Goal: Obtain resource: Obtain resource

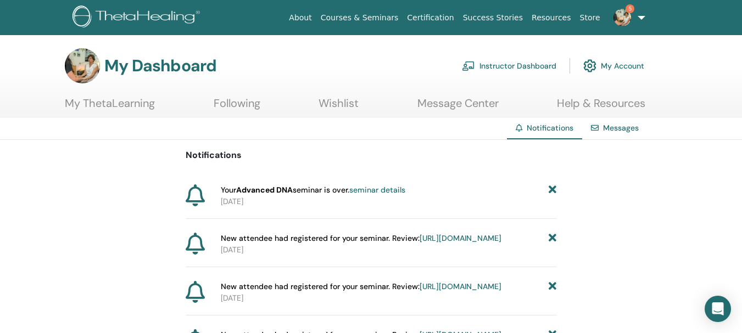
click at [637, 24] on link "5" at bounding box center [626, 17] width 45 height 35
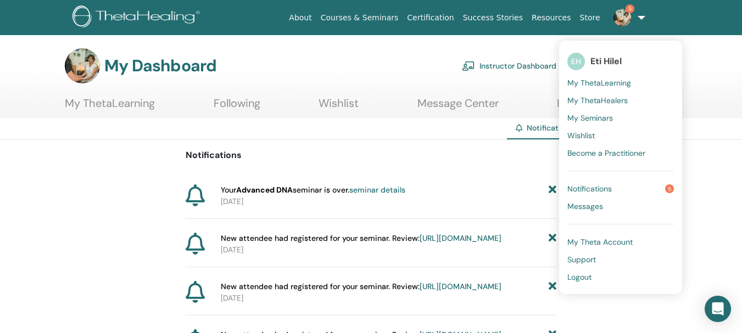
click at [627, 83] on span "My ThetaLearning" at bounding box center [599, 83] width 64 height 10
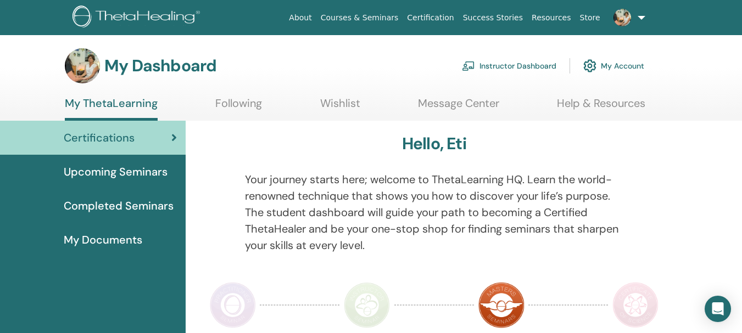
click at [629, 20] on img at bounding box center [622, 18] width 18 height 18
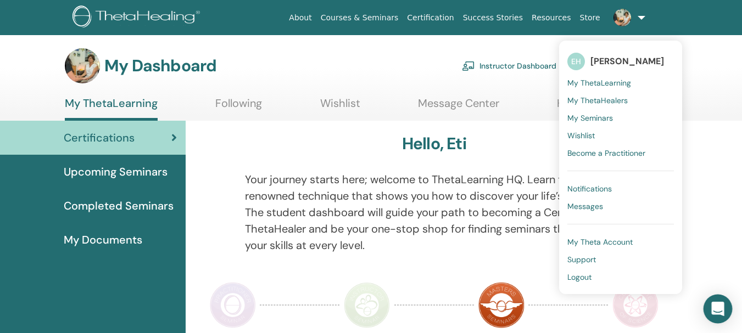
click at [716, 311] on icon "Open Intercom Messenger" at bounding box center [717, 309] width 13 height 14
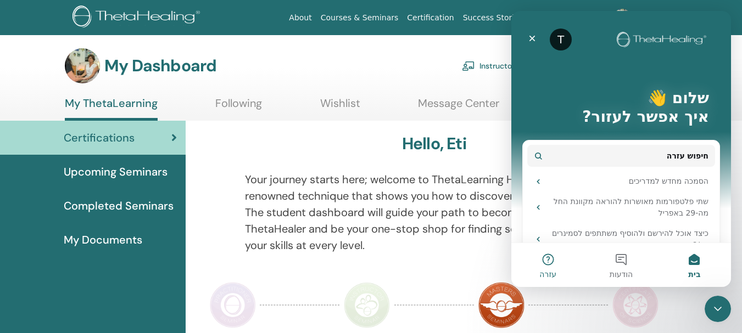
click at [547, 264] on button "עזרה" at bounding box center [547, 265] width 73 height 44
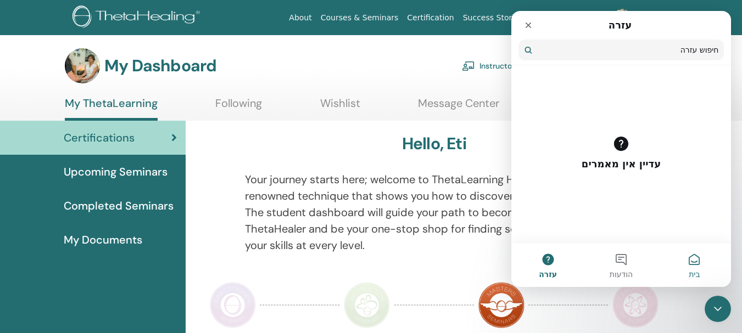
click at [694, 262] on button "בית" at bounding box center [694, 265] width 73 height 44
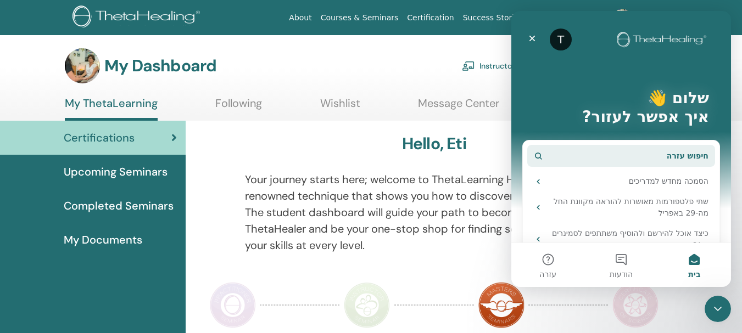
click at [581, 155] on button "חיפוש עזרה" at bounding box center [621, 156] width 188 height 22
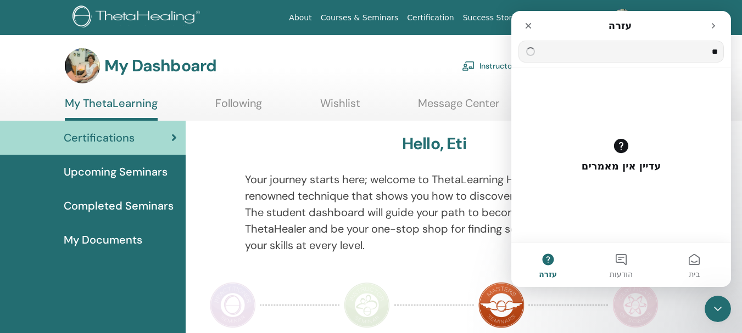
type input "*"
type input "*********"
click at [530, 54] on icon "נקה" at bounding box center [530, 51] width 4 height 4
click at [530, 26] on icon "סגור" at bounding box center [528, 25] width 9 height 9
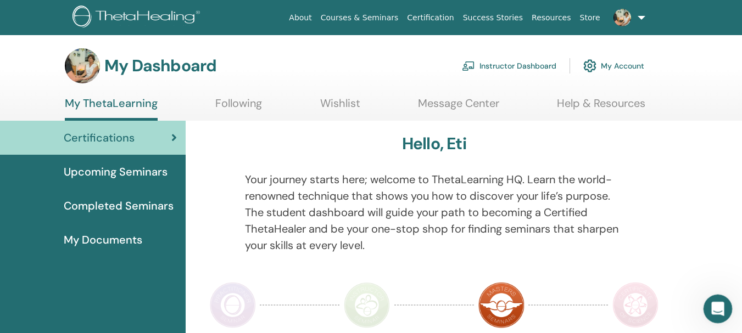
click at [716, 318] on div "פתח את כלי ההודעות של Intercom" at bounding box center [716, 307] width 36 height 36
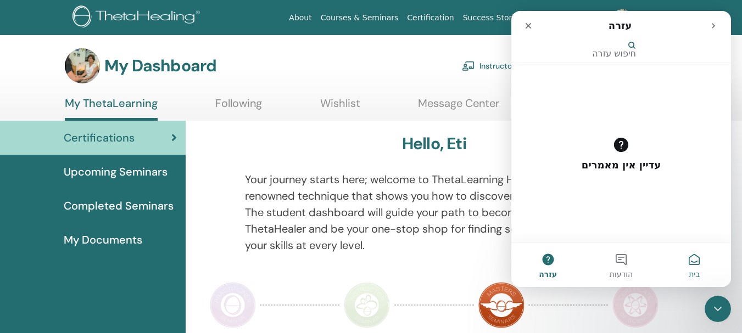
click at [699, 271] on span "בית" at bounding box center [693, 275] width 11 height 8
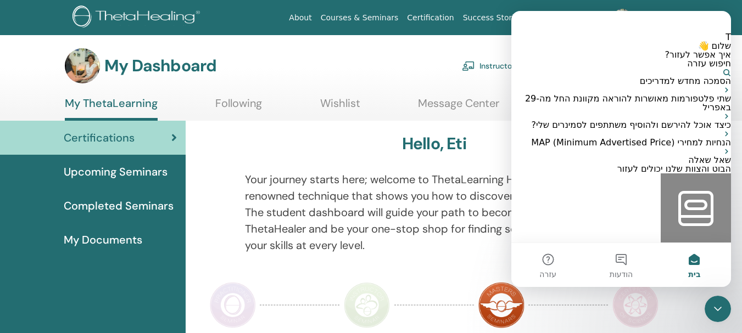
click at [687, 77] on button "חיפוש עזרה" at bounding box center [709, 68] width 44 height 18
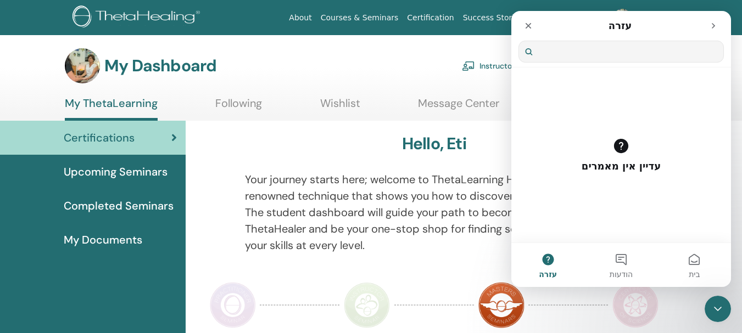
click at [660, 62] on input "חיפוש עזרה" at bounding box center [621, 51] width 204 height 21
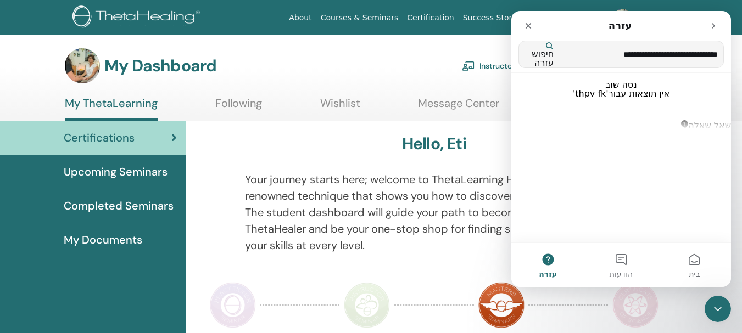
type input "**********"
click at [603, 52] on input "**********" at bounding box center [641, 54] width 162 height 21
click at [560, 55] on input "**********" at bounding box center [641, 54] width 162 height 21
click at [525, 52] on icon "נקה" at bounding box center [523, 54] width 4 height 4
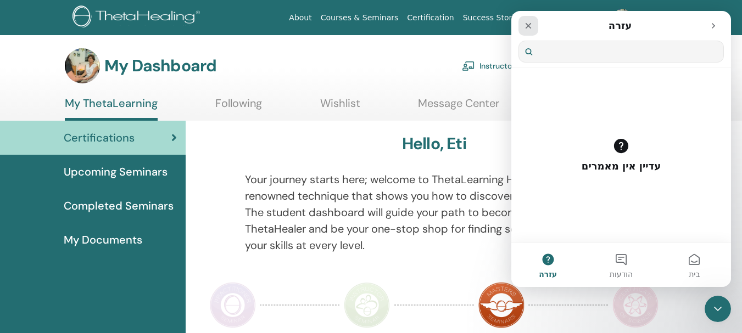
click at [530, 25] on icon "סגור" at bounding box center [528, 25] width 9 height 9
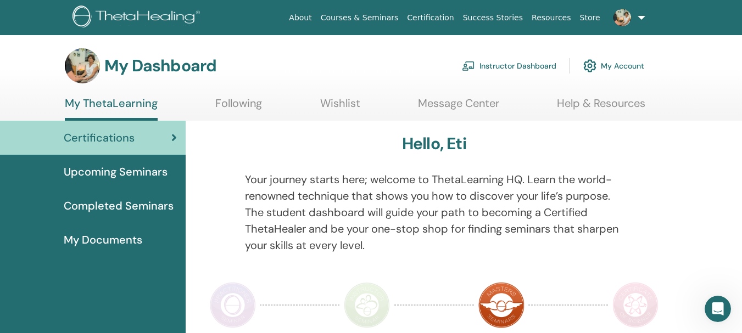
click at [509, 70] on link "Instructor Dashboard" at bounding box center [509, 66] width 94 height 24
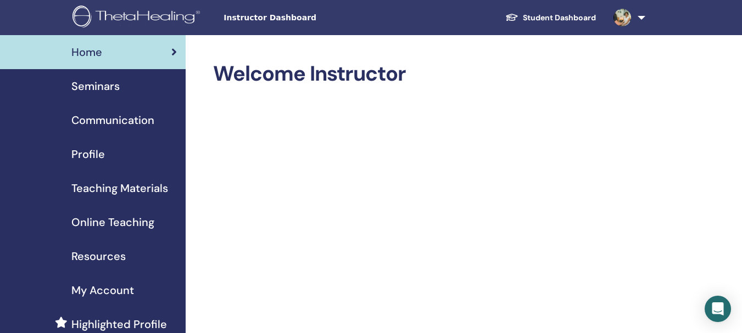
click at [151, 190] on span "Teaching Materials" at bounding box center [119, 188] width 97 height 16
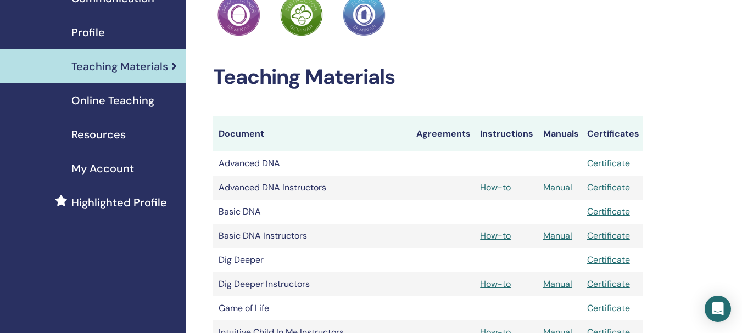
scroll to position [167, 0]
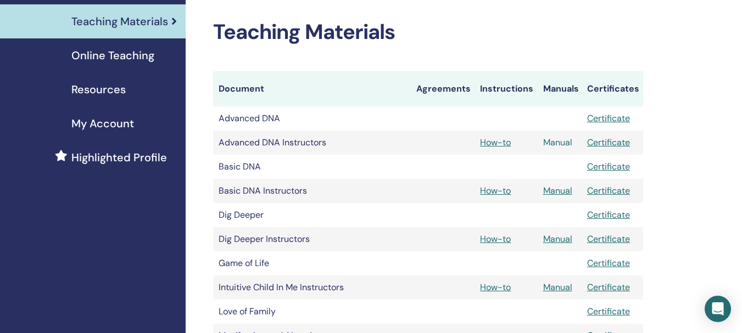
click at [550, 143] on link "Manual" at bounding box center [557, 143] width 29 height 12
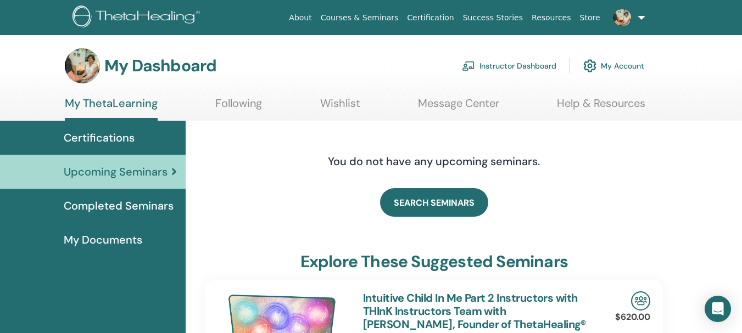
click at [640, 17] on link at bounding box center [626, 17] width 45 height 35
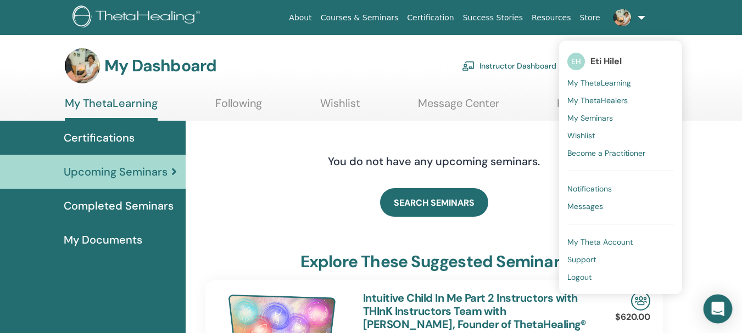
click at [718, 298] on div "Open Intercom Messenger" at bounding box center [717, 309] width 29 height 29
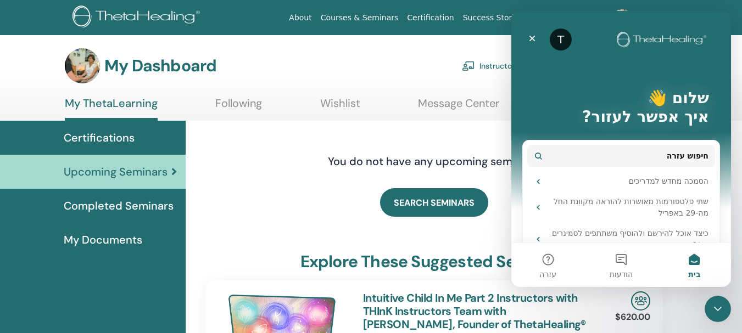
scroll to position [102, 0]
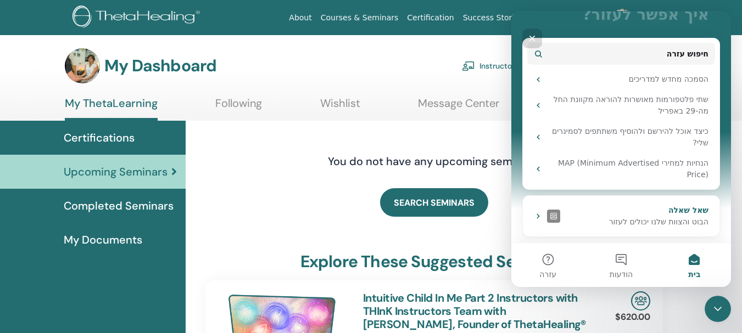
click at [542, 217] on icon "Intercom Messenger" at bounding box center [538, 216] width 9 height 9
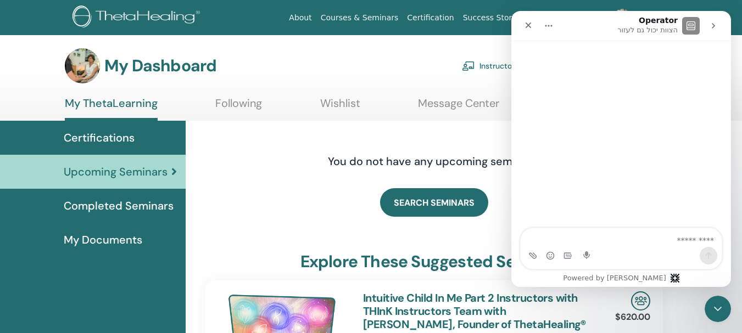
scroll to position [0, 0]
type textarea "**********"
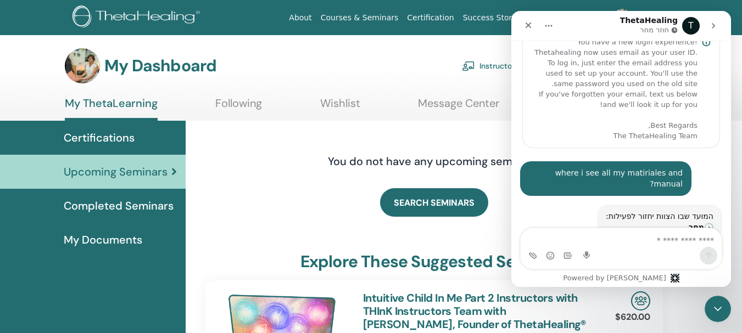
scroll to position [74, 0]
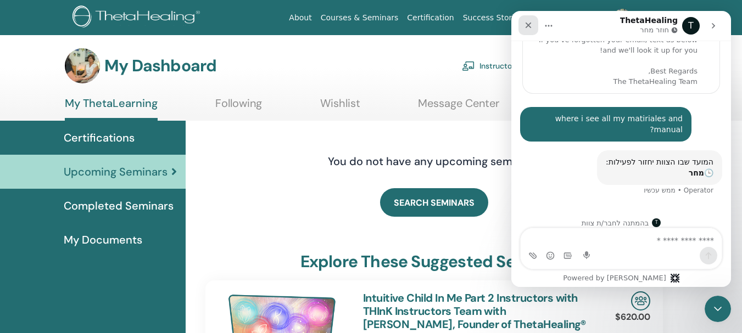
click at [528, 24] on icon "סגור" at bounding box center [528, 26] width 6 height 6
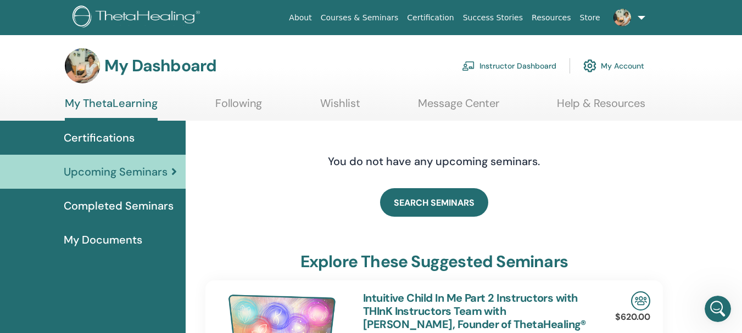
click at [638, 17] on link at bounding box center [626, 17] width 45 height 35
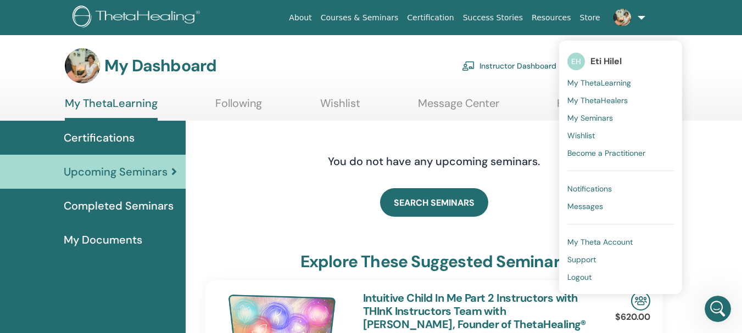
click at [620, 242] on span "My Theta Account" at bounding box center [599, 242] width 65 height 10
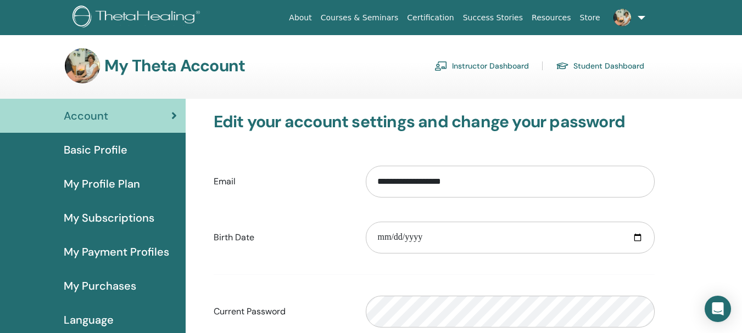
click at [641, 12] on link at bounding box center [626, 17] width 45 height 35
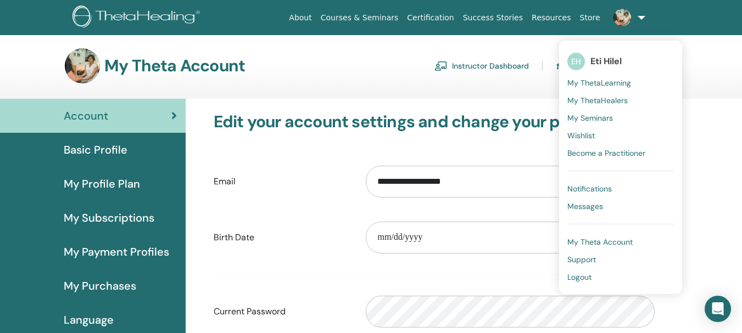
click at [517, 69] on link "Instructor Dashboard" at bounding box center [481, 66] width 94 height 18
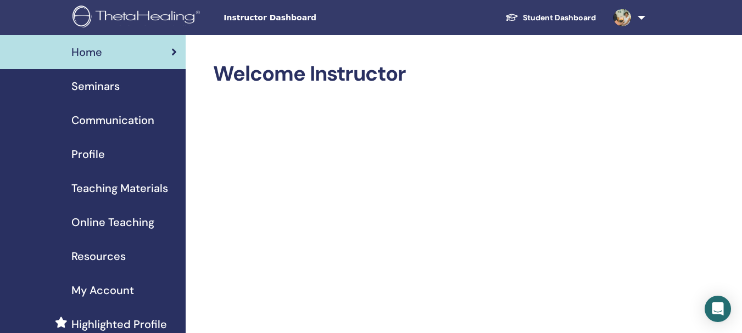
click at [95, 189] on span "Teaching Materials" at bounding box center [119, 188] width 97 height 16
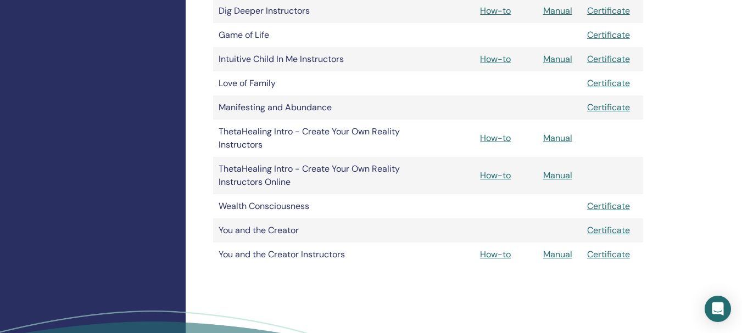
scroll to position [394, 0]
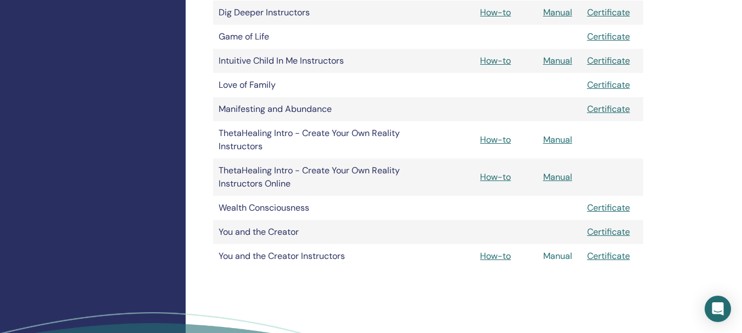
click at [547, 258] on link "Manual" at bounding box center [557, 256] width 29 height 12
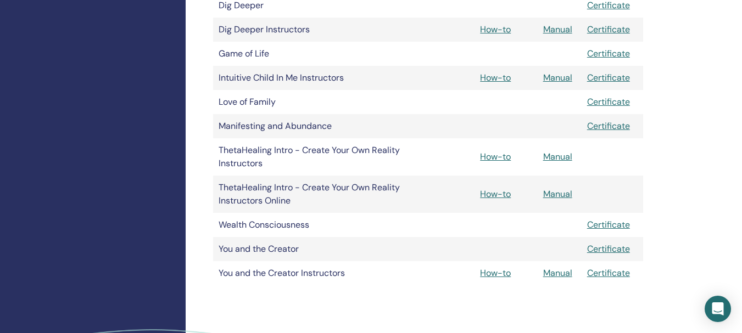
scroll to position [369, 0]
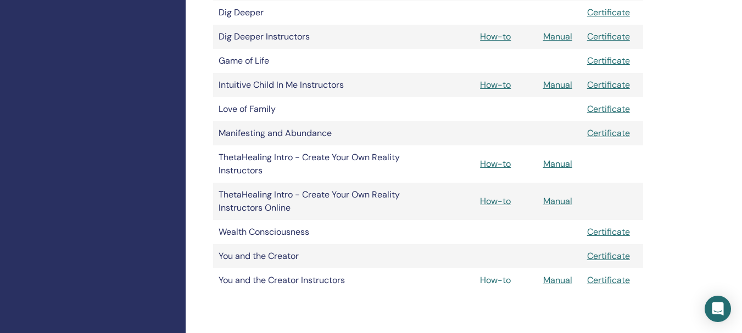
click at [488, 283] on link "How-to" at bounding box center [495, 280] width 31 height 12
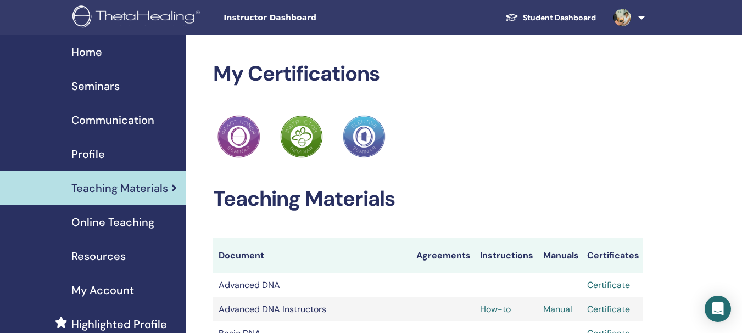
scroll to position [369, 0]
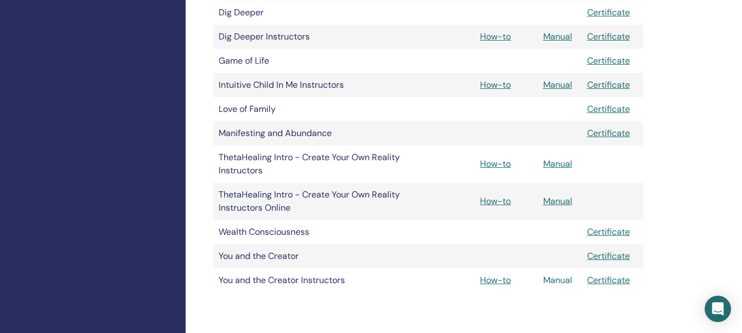
click at [554, 283] on link "Manual" at bounding box center [557, 280] width 29 height 12
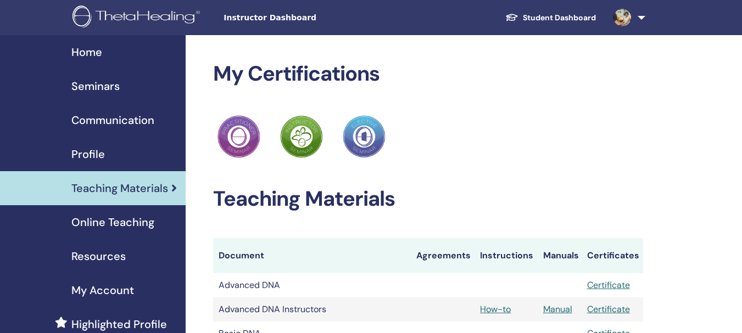
scroll to position [369, 0]
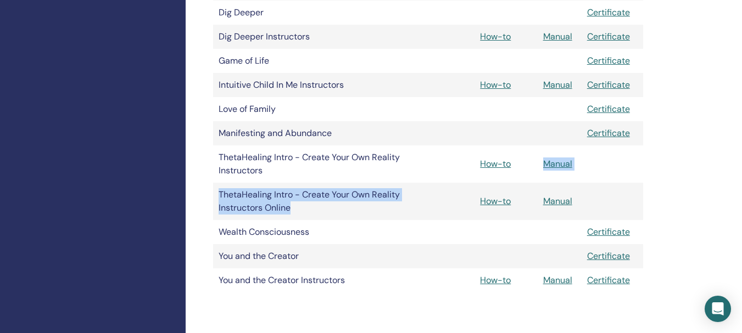
drag, startPoint x: 476, startPoint y: 197, endPoint x: 546, endPoint y: 164, distance: 77.3
click at [546, 164] on tbody "Advanced DNA Certificate Advanced DNA Instructors How-to Manual Certificate Bas…" at bounding box center [428, 98] width 430 height 389
click at [393, 215] on td "ThetaHealing Intro - Create Your Own Reality Instructors Online" at bounding box center [312, 201] width 198 height 37
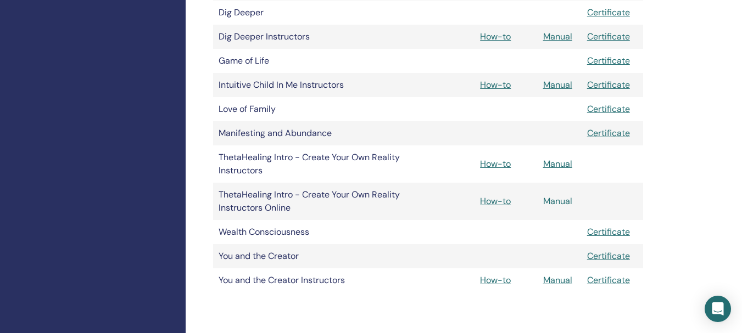
click at [551, 203] on link "Manual" at bounding box center [557, 201] width 29 height 12
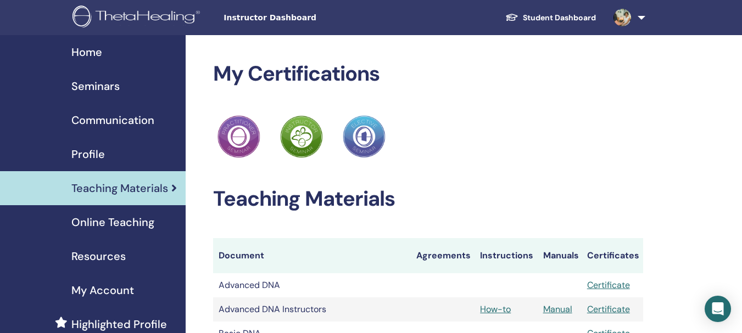
scroll to position [369, 0]
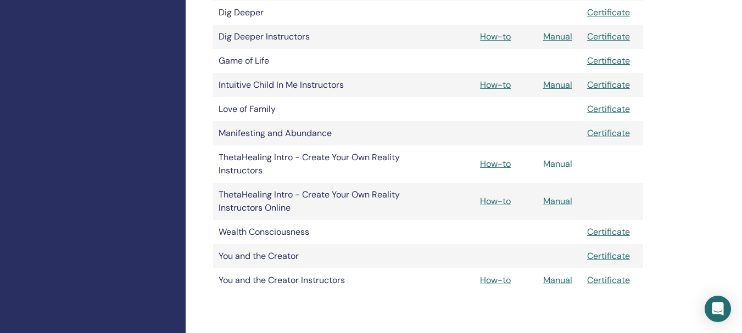
click at [558, 161] on link "Manual" at bounding box center [557, 164] width 29 height 12
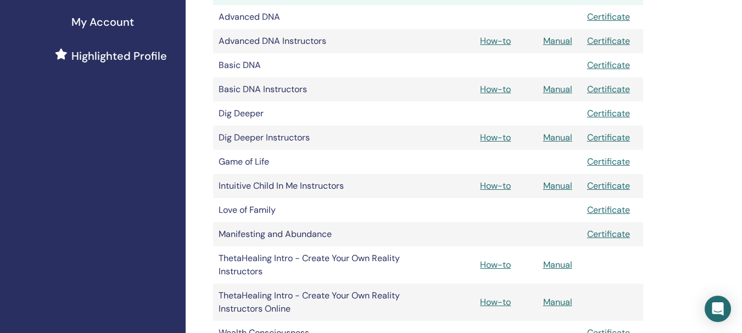
scroll to position [266, 0]
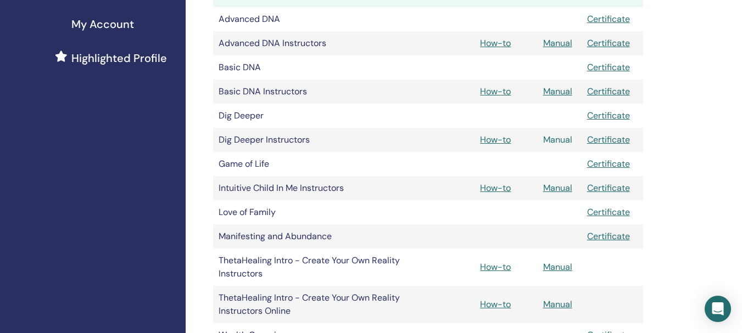
click at [563, 140] on link "Manual" at bounding box center [557, 140] width 29 height 12
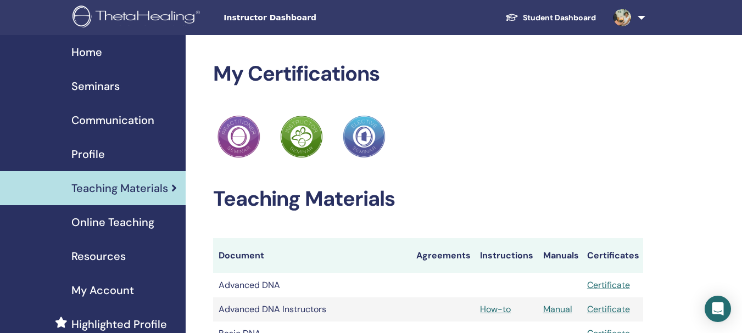
scroll to position [266, 0]
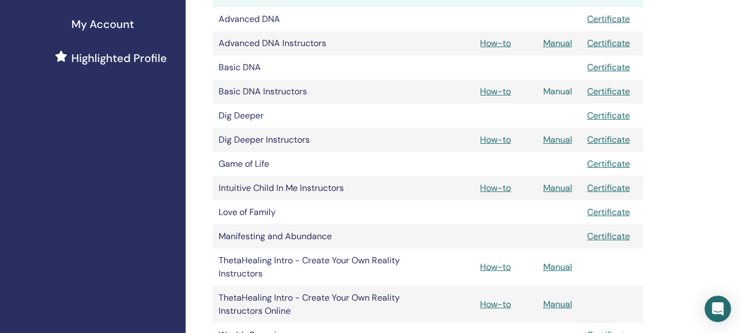
click at [554, 89] on link "Manual" at bounding box center [557, 92] width 29 height 12
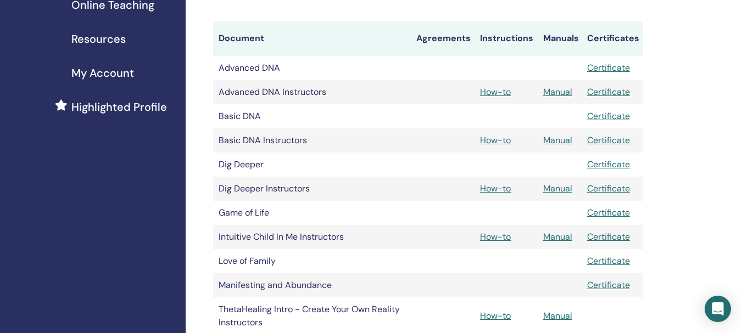
scroll to position [232, 0]
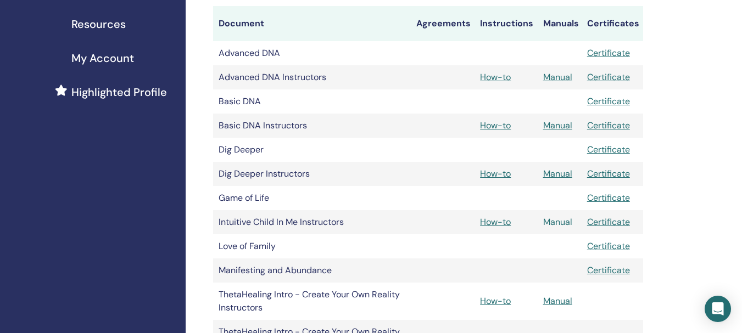
click at [564, 222] on link "Manual" at bounding box center [557, 222] width 29 height 12
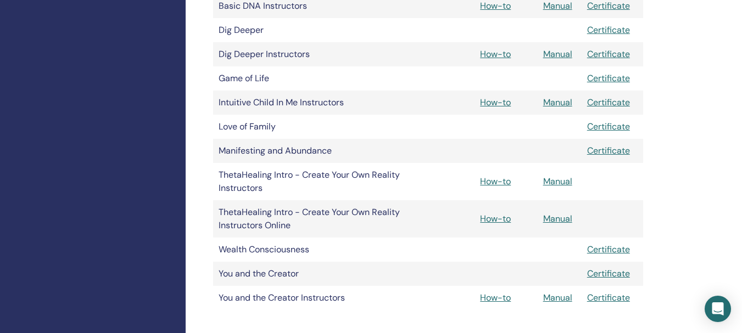
scroll to position [358, 0]
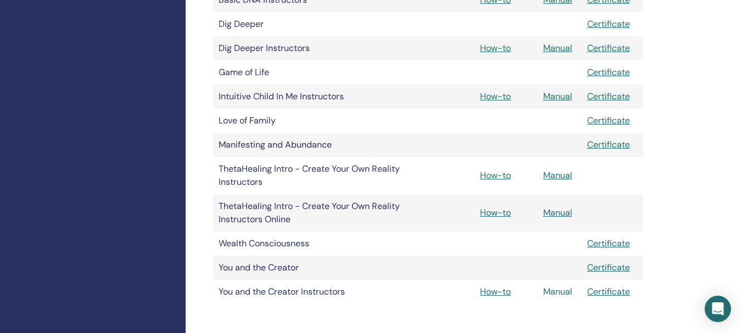
click at [565, 293] on link "Manual" at bounding box center [557, 292] width 29 height 12
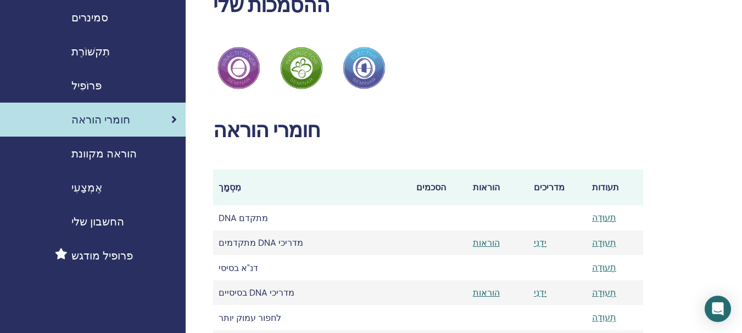
scroll to position [47, 0]
